Goal: Navigation & Orientation: Find specific page/section

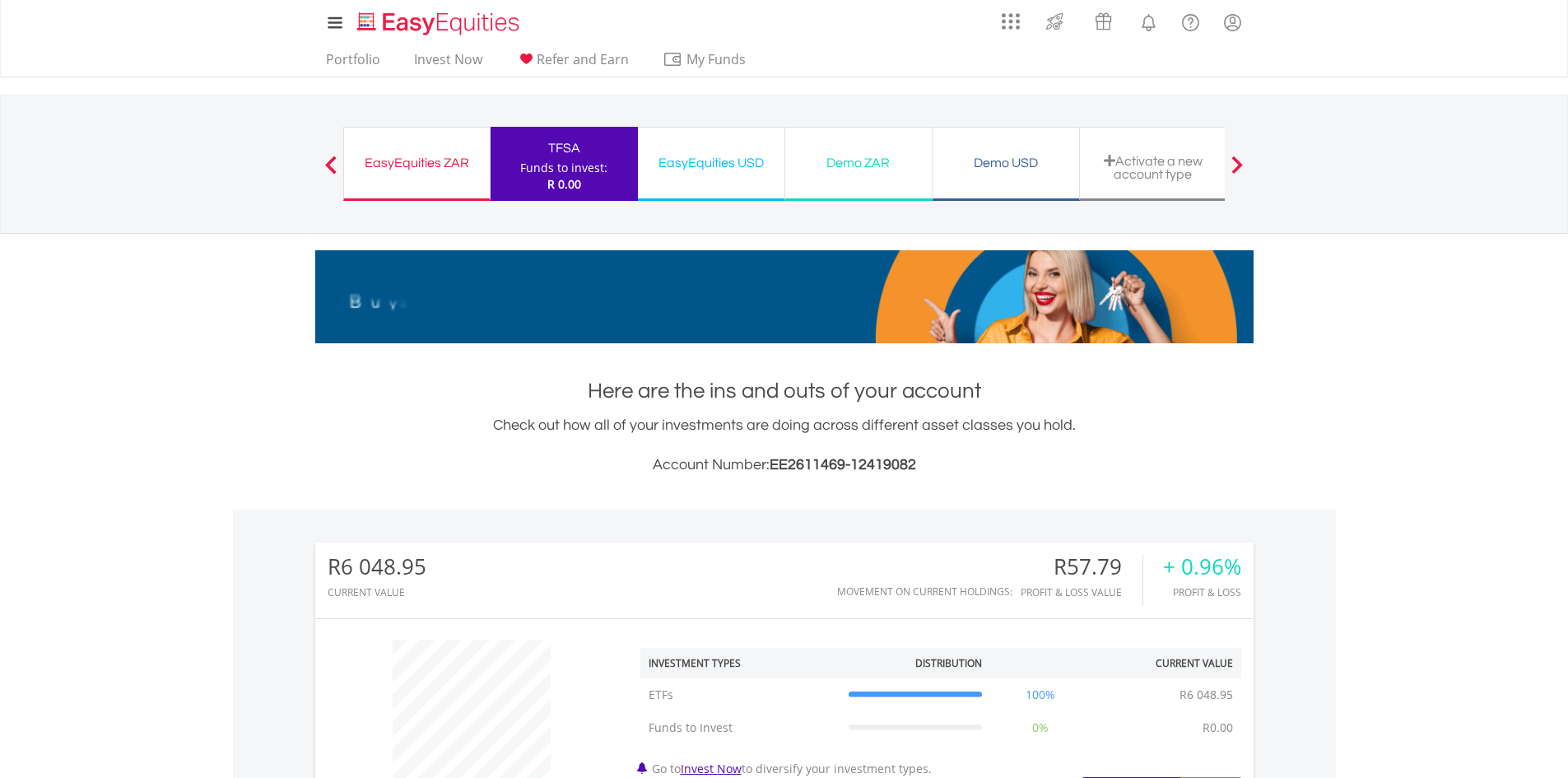
scroll to position [158, 313]
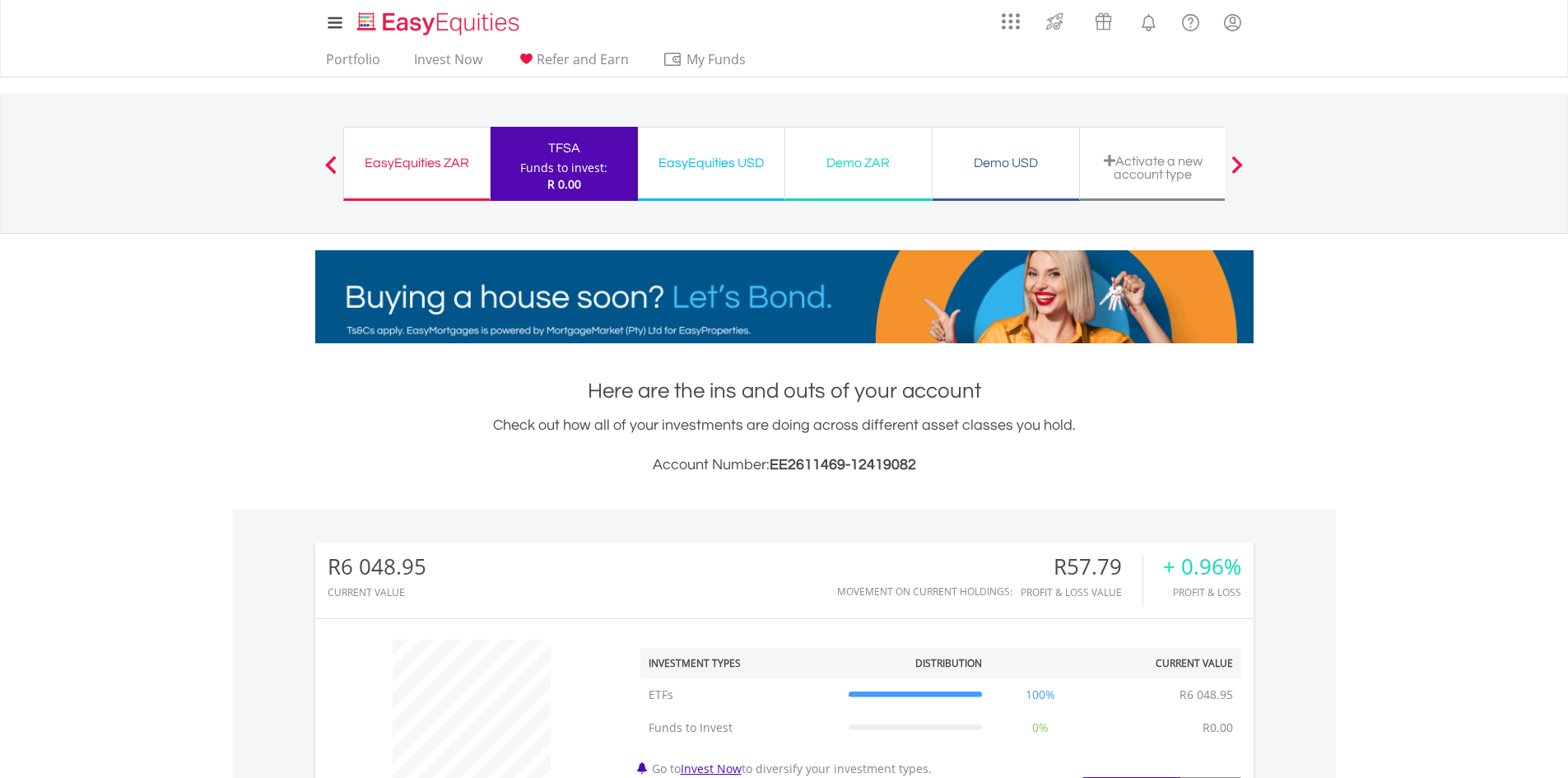
click at [1003, 167] on div "Demo USD" at bounding box center [1006, 163] width 127 height 23
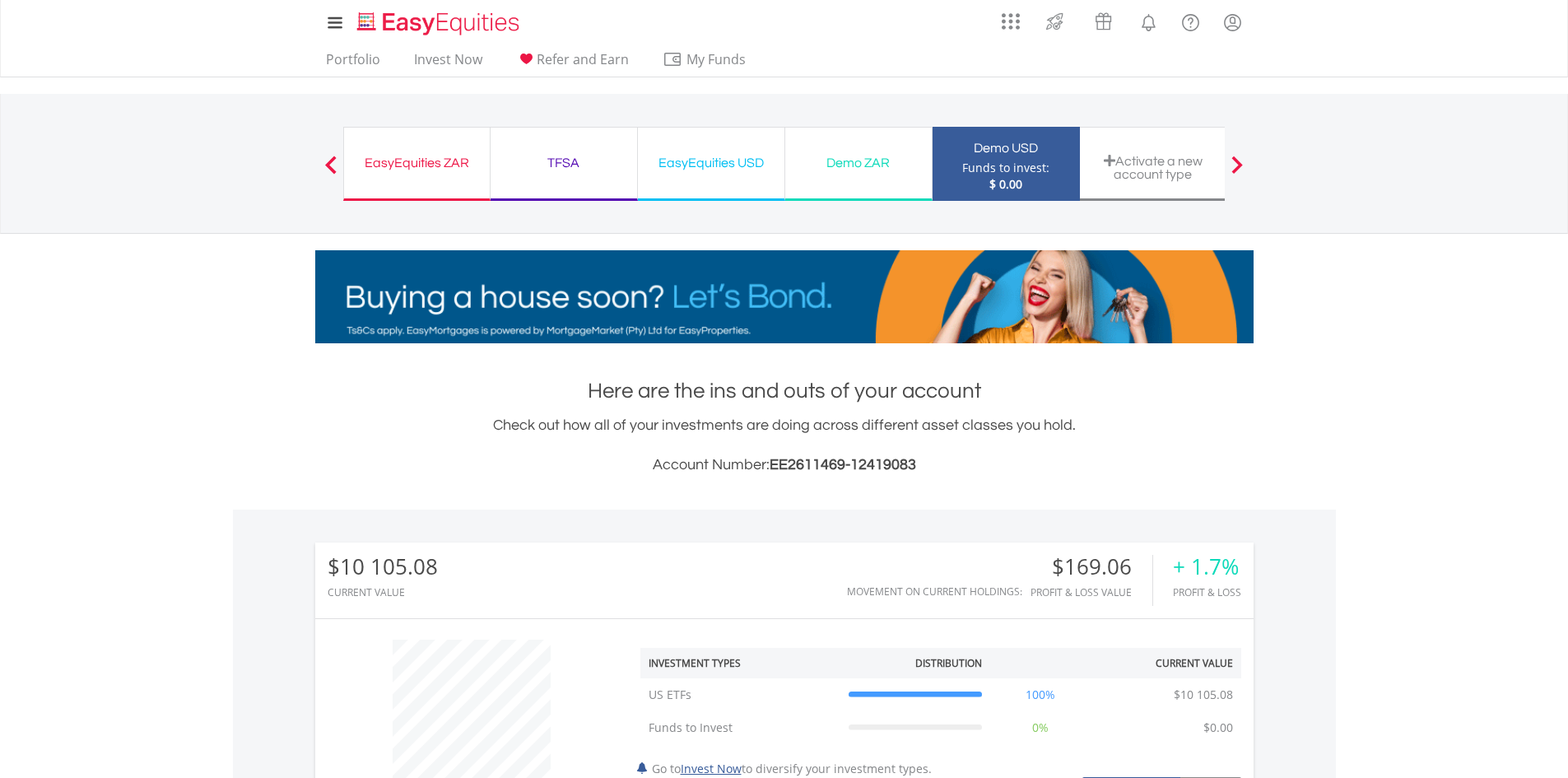
scroll to position [494, 0]
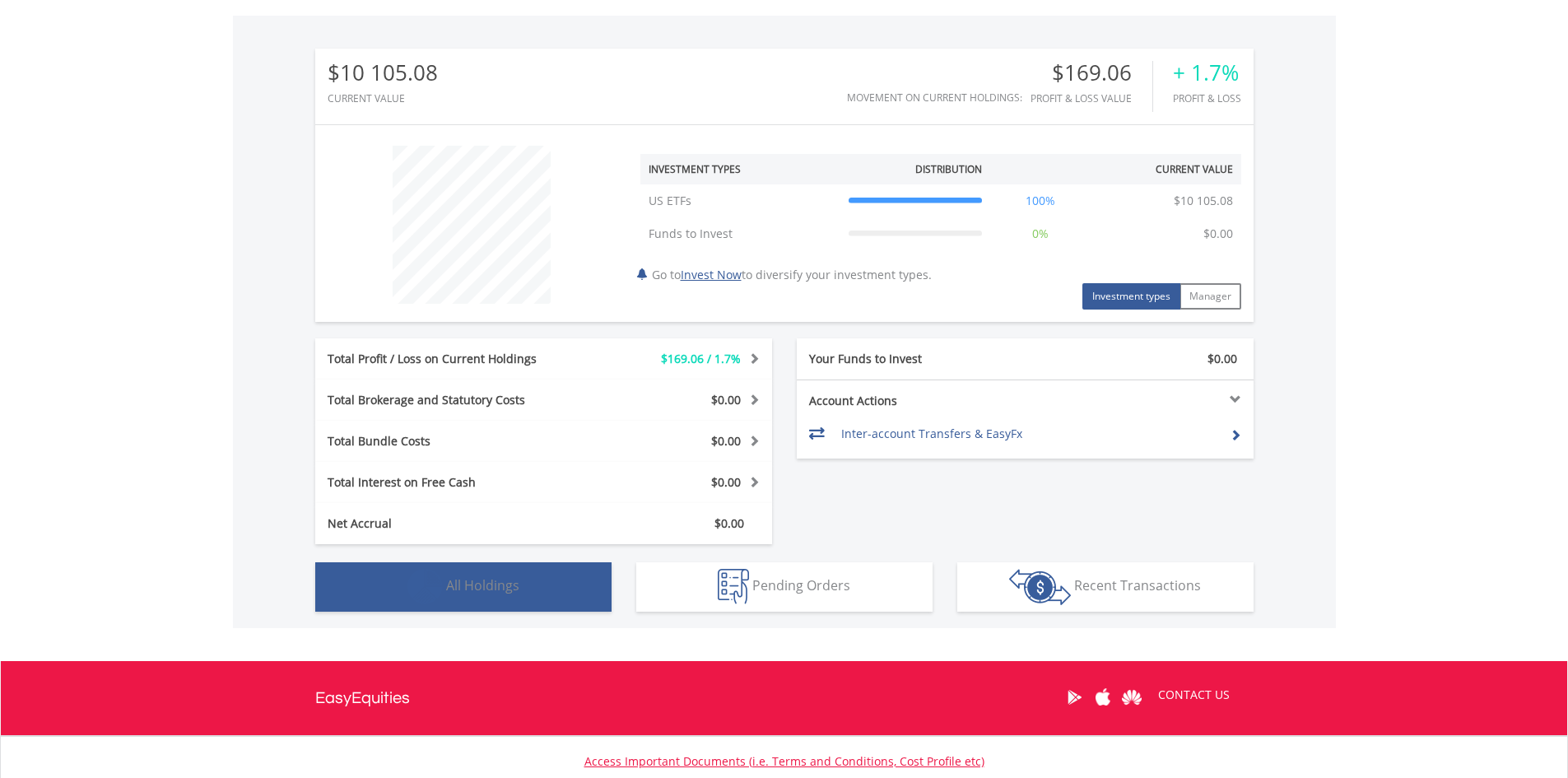
click at [496, 592] on span "All Holdings" at bounding box center [483, 584] width 73 height 18
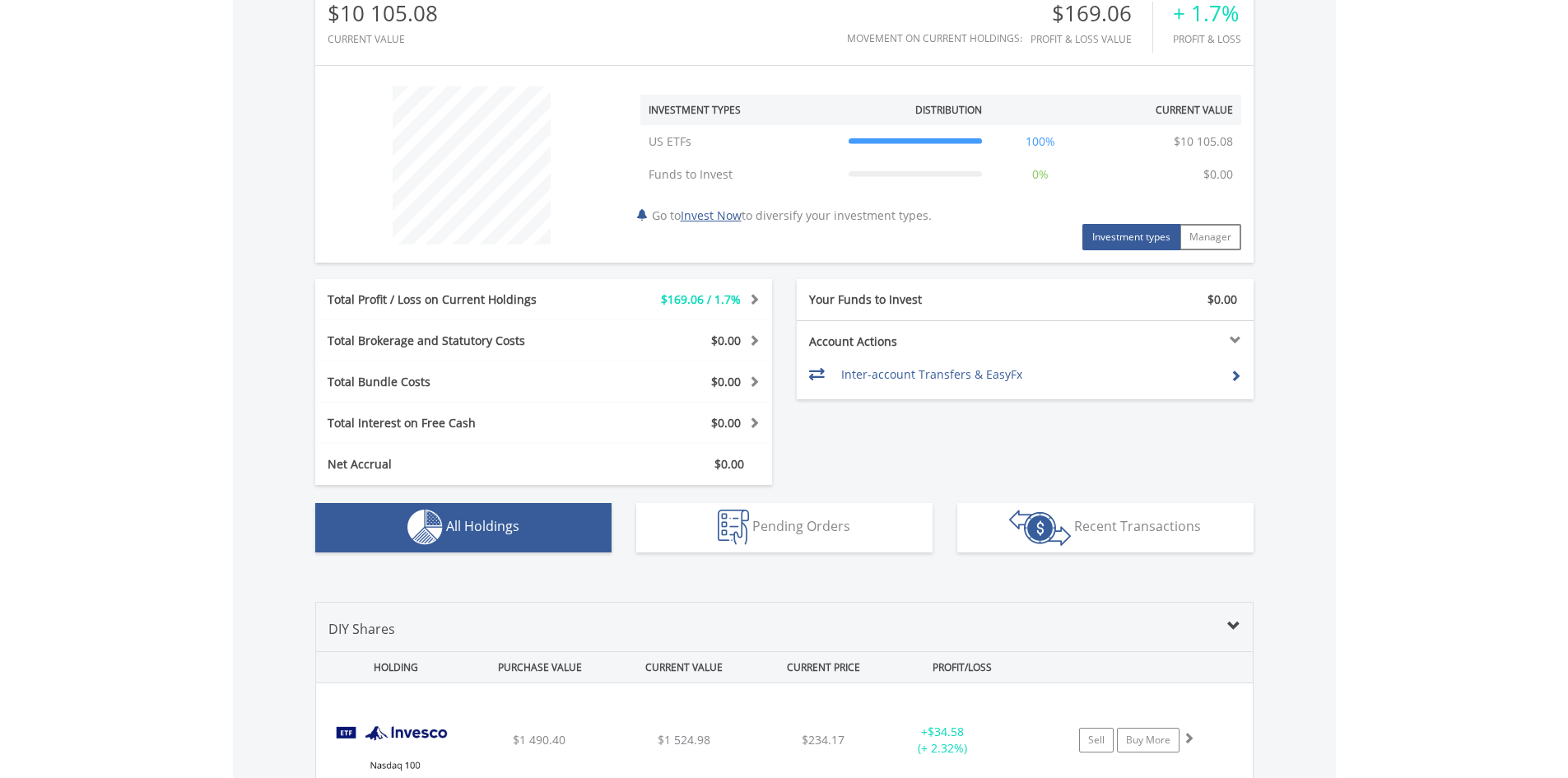
scroll to position [0, 0]
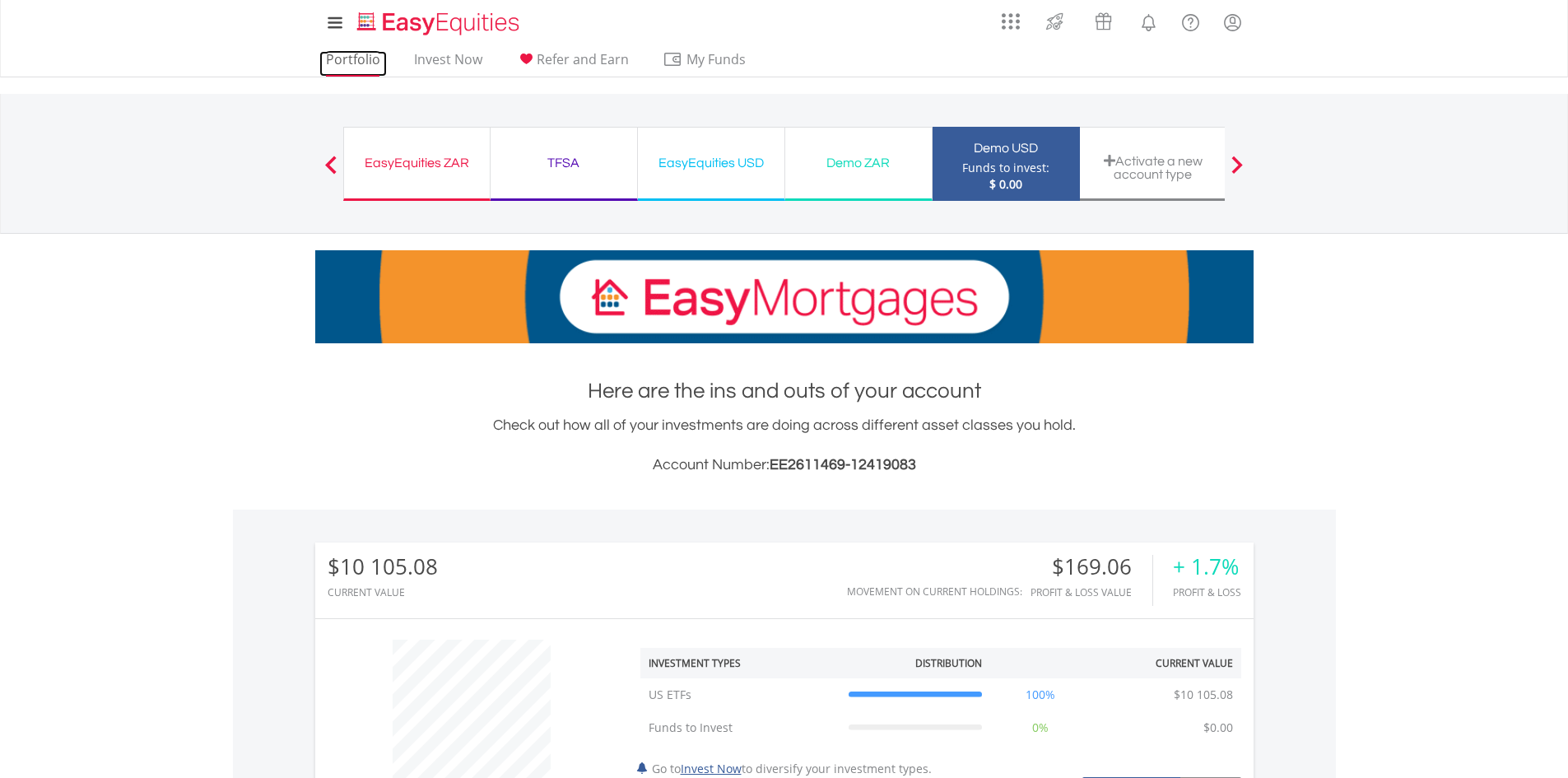
click at [342, 64] on link "Portfolio" at bounding box center [353, 64] width 67 height 25
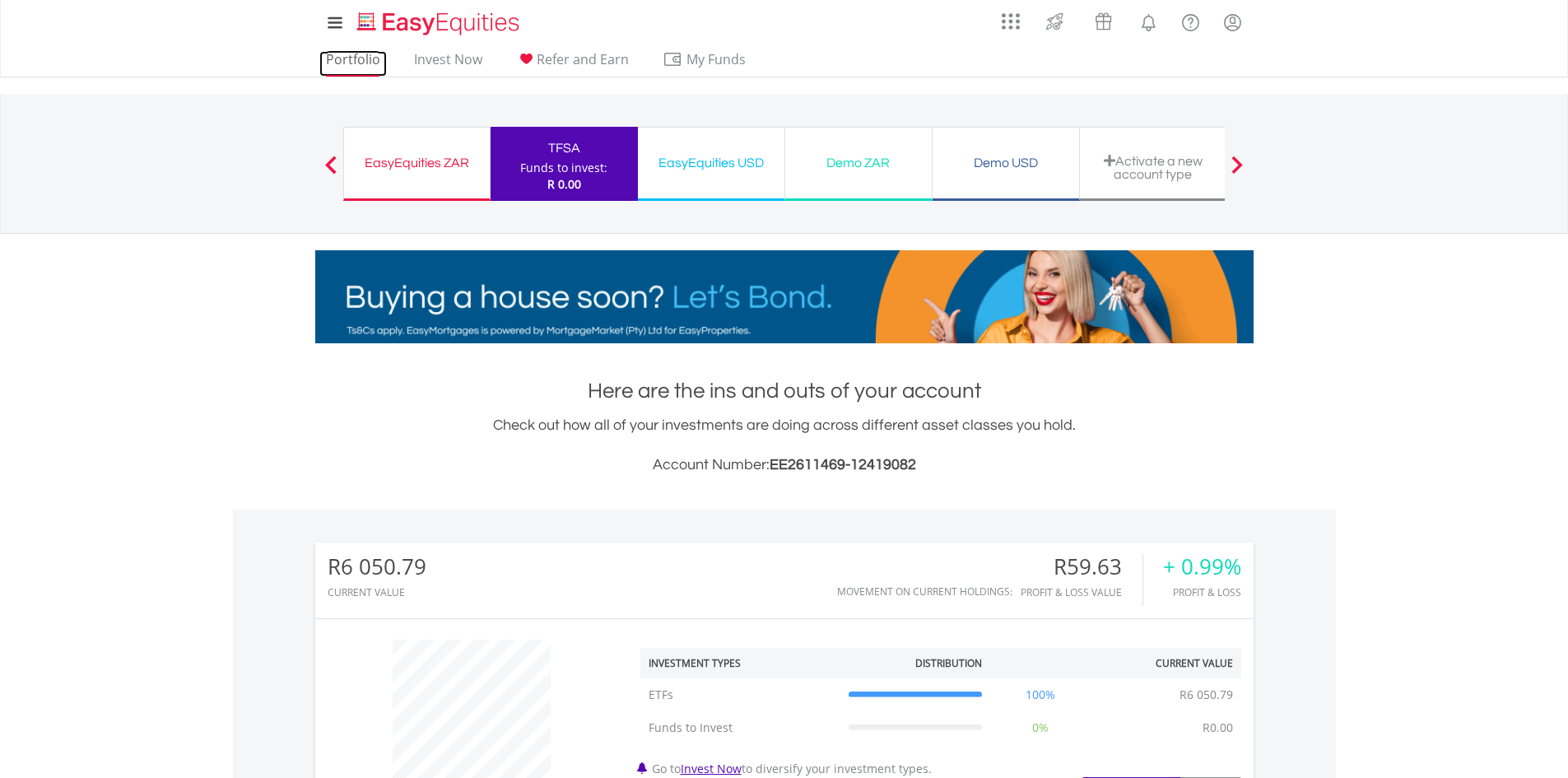
click at [358, 59] on link "Portfolio" at bounding box center [353, 64] width 67 height 25
click at [973, 165] on div "Demo USD" at bounding box center [1006, 163] width 127 height 23
click at [1009, 159] on div "Demo USD" at bounding box center [1006, 163] width 127 height 23
click at [353, 62] on link "Portfolio" at bounding box center [353, 64] width 67 height 25
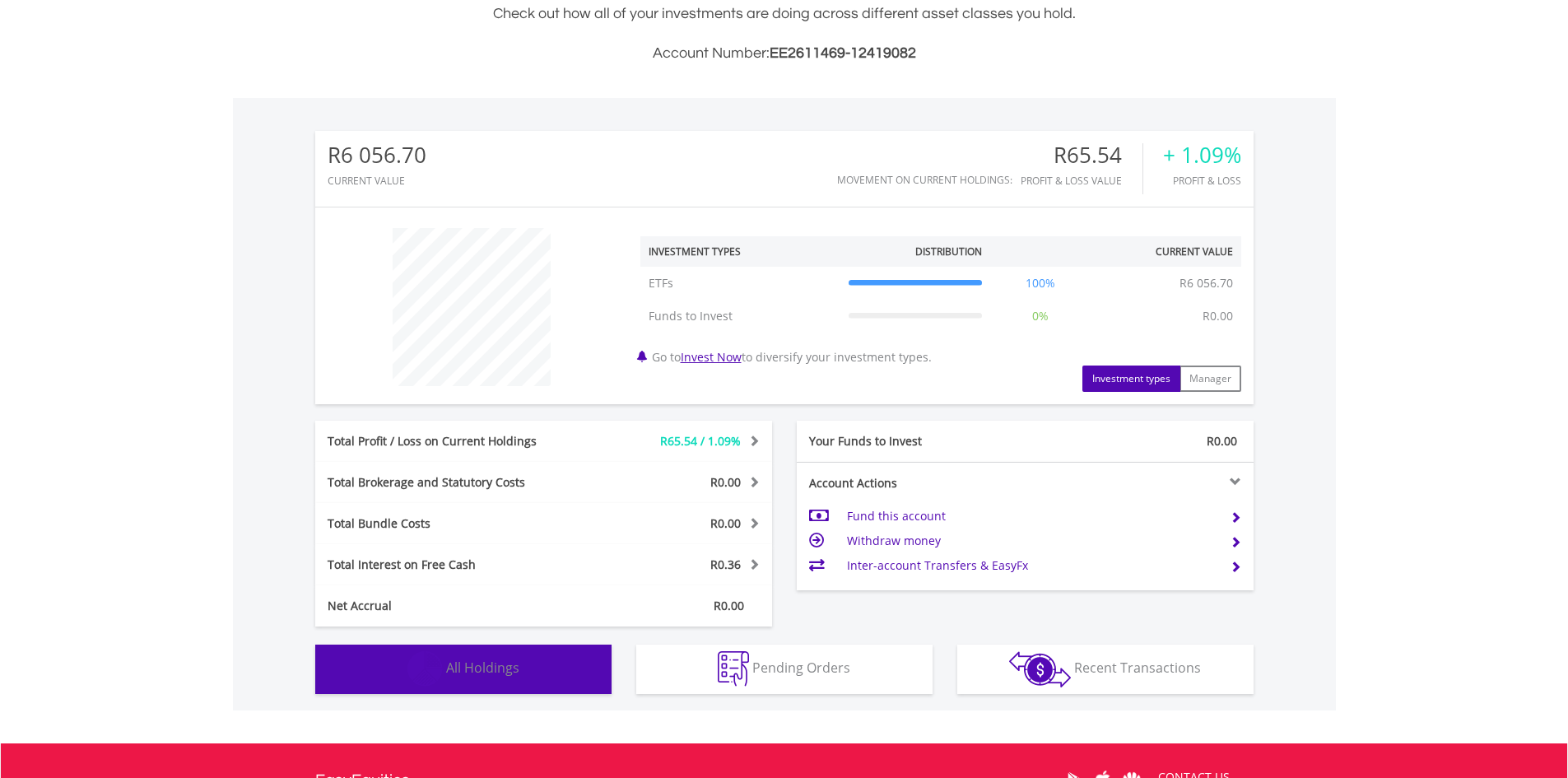
click at [500, 673] on span "All Holdings" at bounding box center [483, 667] width 73 height 18
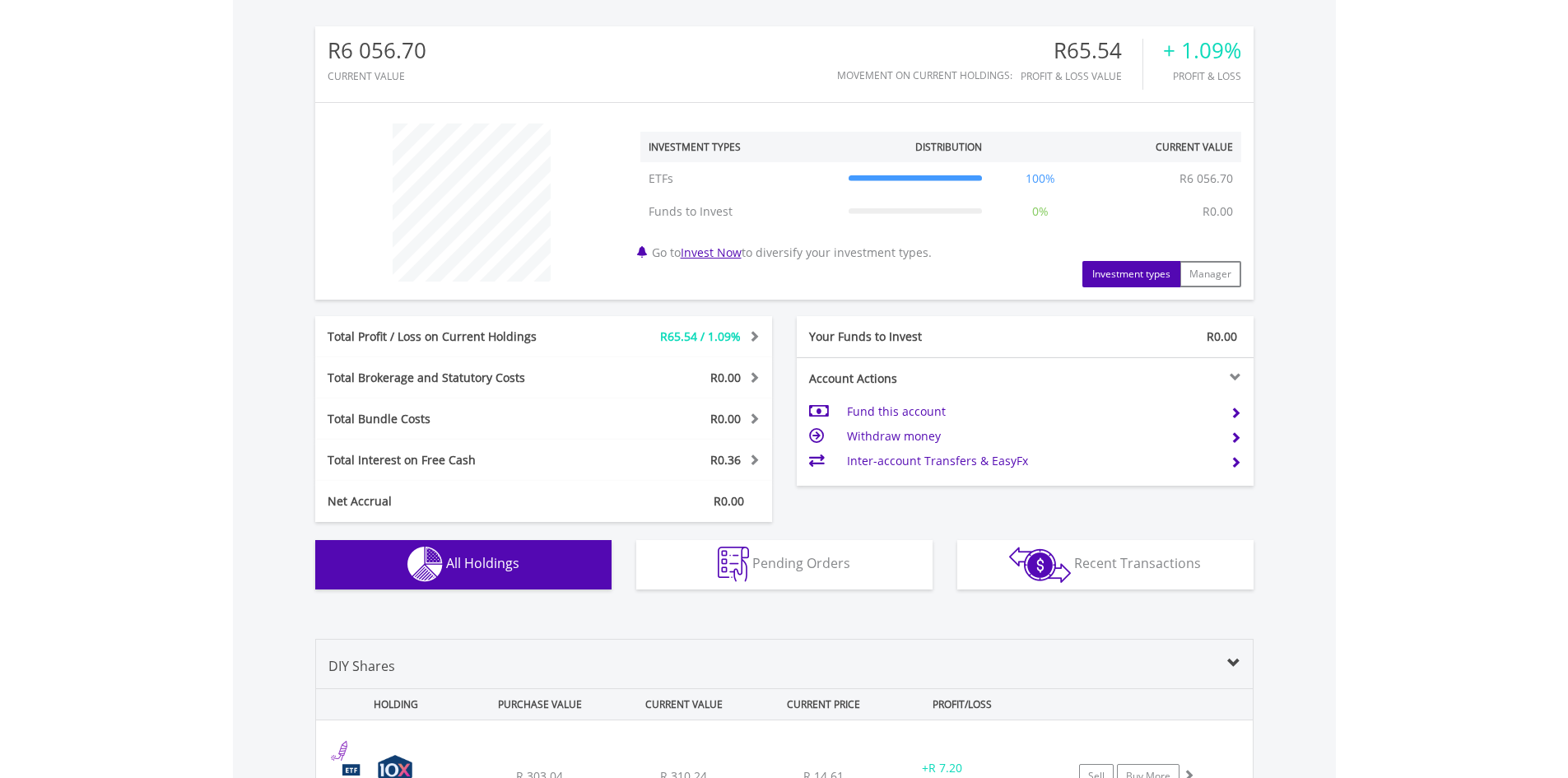
scroll to position [0, 0]
